Goal: Information Seeking & Learning: Understand process/instructions

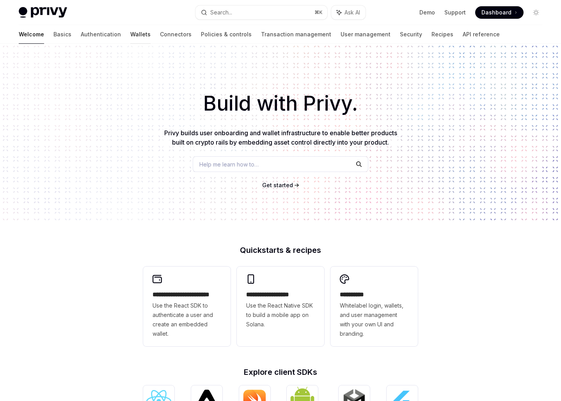
click at [130, 32] on link "Wallets" at bounding box center [140, 34] width 20 height 19
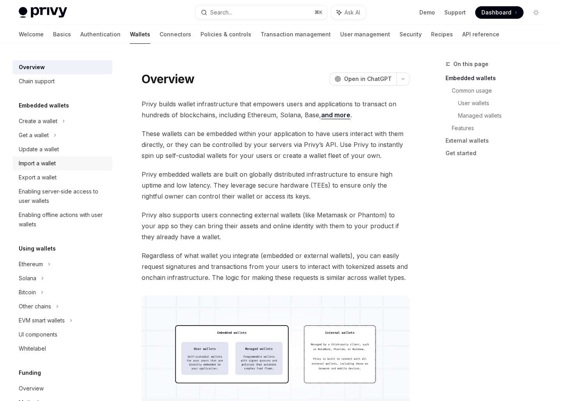
click at [57, 165] on div "Import a wallet" at bounding box center [63, 162] width 89 height 9
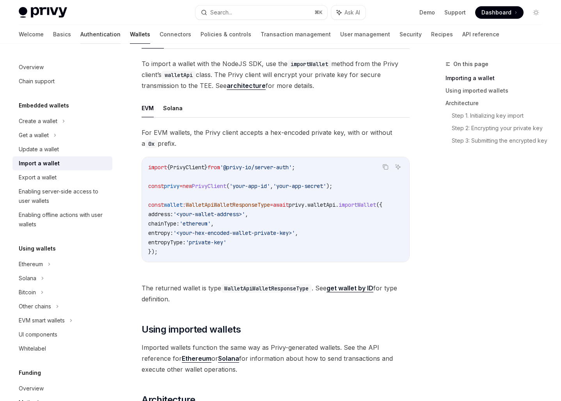
click at [80, 36] on link "Authentication" at bounding box center [100, 34] width 40 height 19
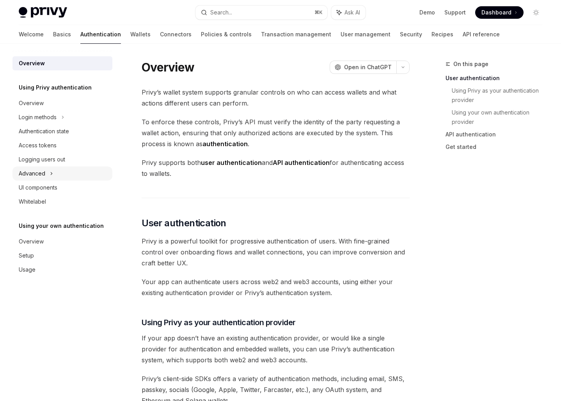
click at [53, 172] on div "Advanced" at bounding box center [62, 173] width 100 height 14
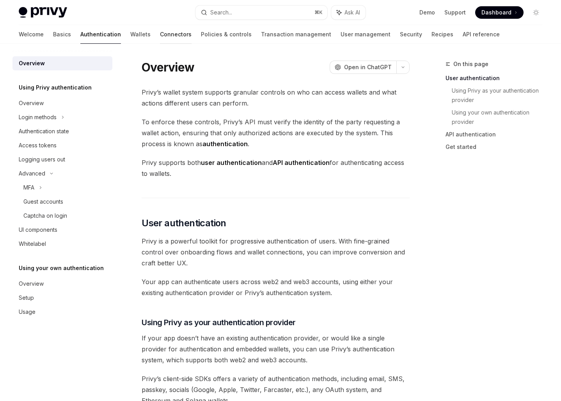
click at [160, 33] on link "Connectors" at bounding box center [176, 34] width 32 height 19
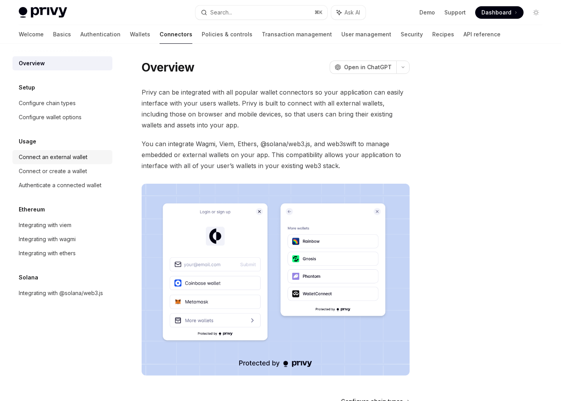
click at [61, 158] on div "Connect an external wallet" at bounding box center [53, 156] width 69 height 9
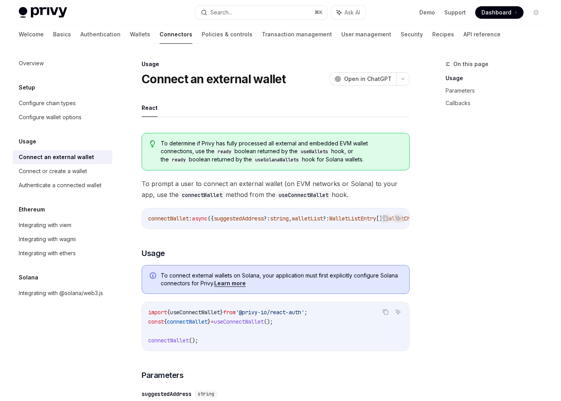
click at [481, 249] on div "On this page Usage Parameters Callbacks" at bounding box center [489, 229] width 119 height 341
click at [84, 189] on div "Authenticate a connected wallet" at bounding box center [60, 184] width 83 height 9
type textarea "*"
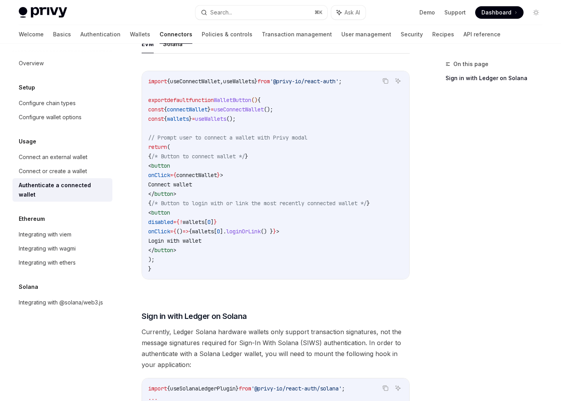
scroll to position [545, 0]
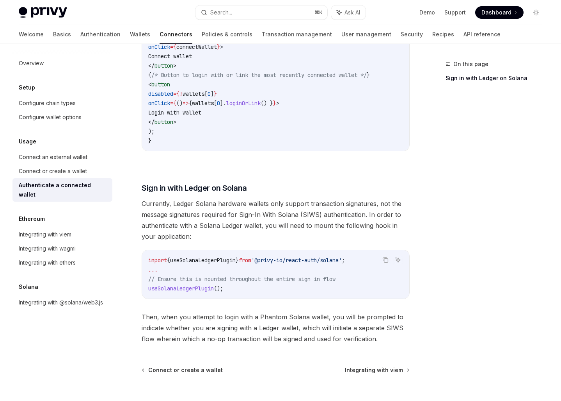
click at [460, 206] on div "On this page Sign in with Ledger on Solana" at bounding box center [489, 229] width 119 height 341
